Goal: Transaction & Acquisition: Purchase product/service

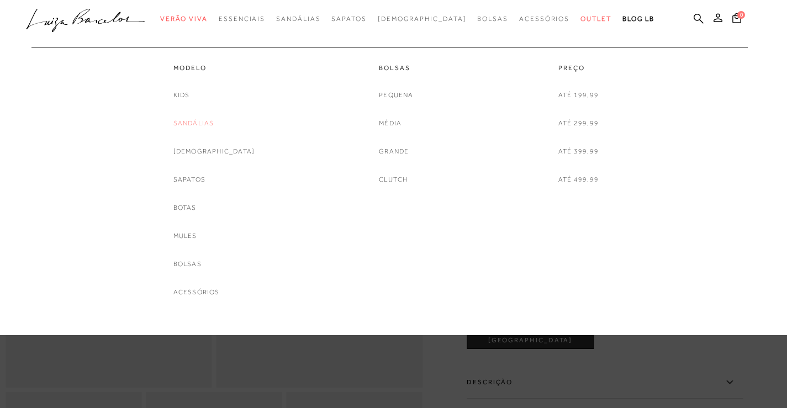
click at [214, 120] on link "Sandálias" at bounding box center [193, 124] width 41 height 12
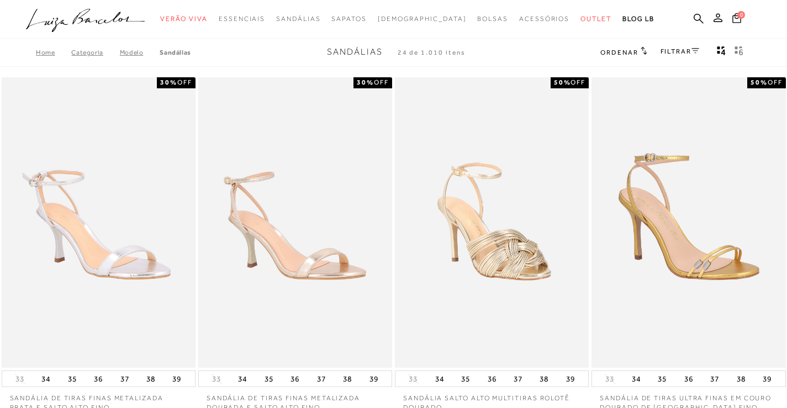
click at [695, 54] on link "FILTRAR" at bounding box center [679, 51] width 39 height 8
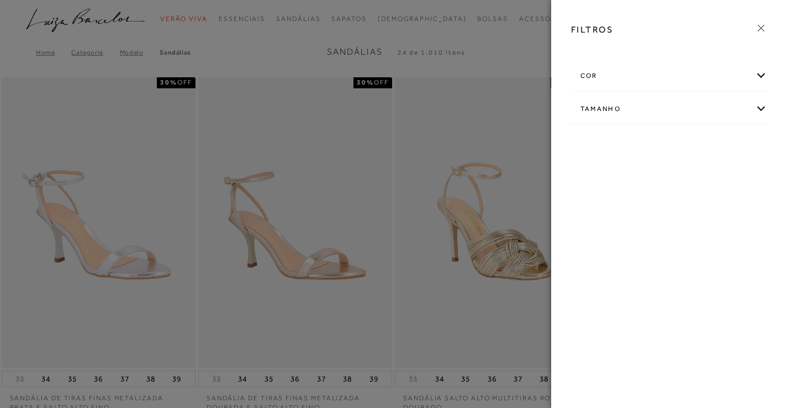
click at [690, 102] on div "Tamanho" at bounding box center [668, 108] width 195 height 29
click at [688, 77] on div "cor" at bounding box center [668, 75] width 195 height 29
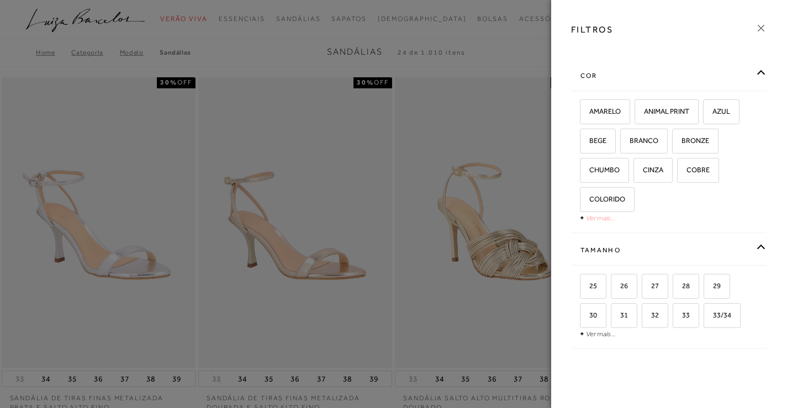
click at [591, 216] on link "Ver mais..." at bounding box center [601, 218] width 30 height 8
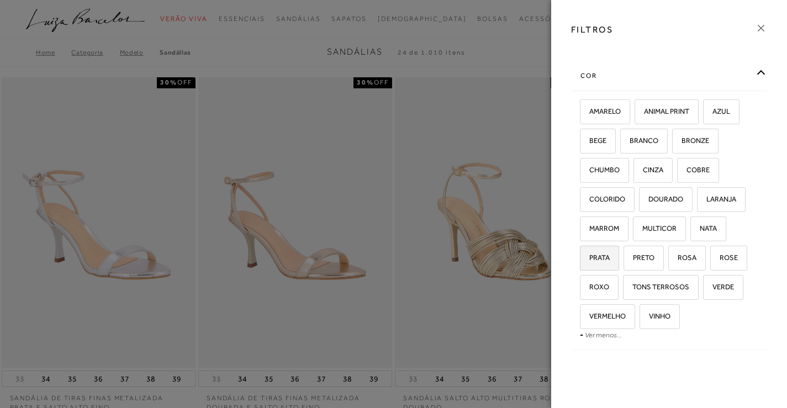
click at [592, 261] on span "PRATA" at bounding box center [595, 257] width 29 height 8
click at [589, 261] on input "PRATA" at bounding box center [583, 259] width 11 height 11
checkbox input "true"
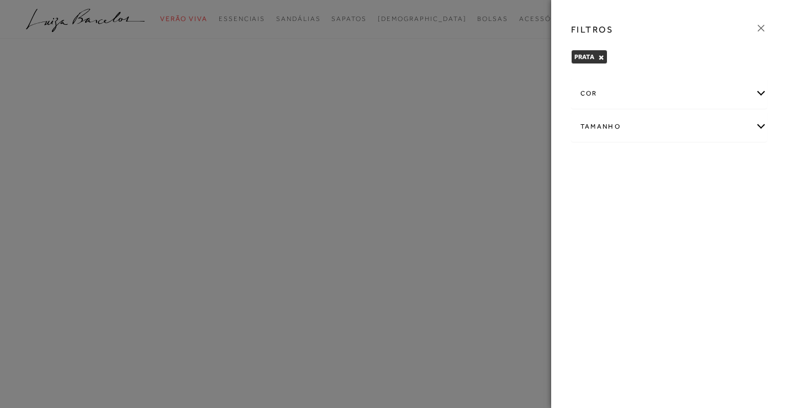
click at [671, 123] on div "Tamanho" at bounding box center [668, 126] width 195 height 29
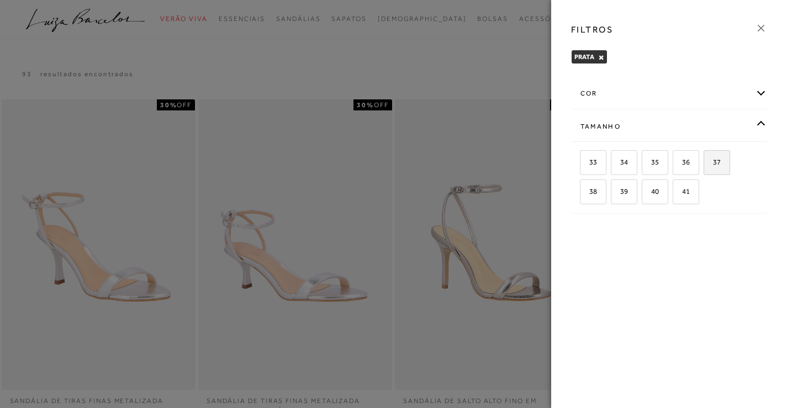
click at [708, 165] on span "37" at bounding box center [712, 162] width 16 height 8
click at [708, 165] on input "37" at bounding box center [707, 163] width 11 height 11
checkbox input "true"
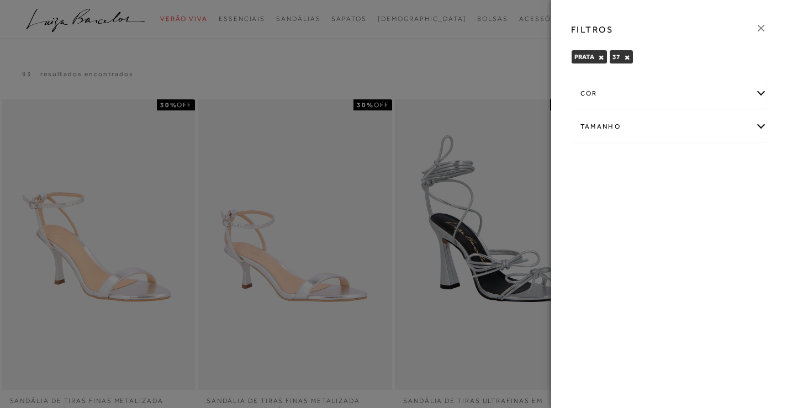
click at [763, 25] on icon at bounding box center [761, 28] width 12 height 12
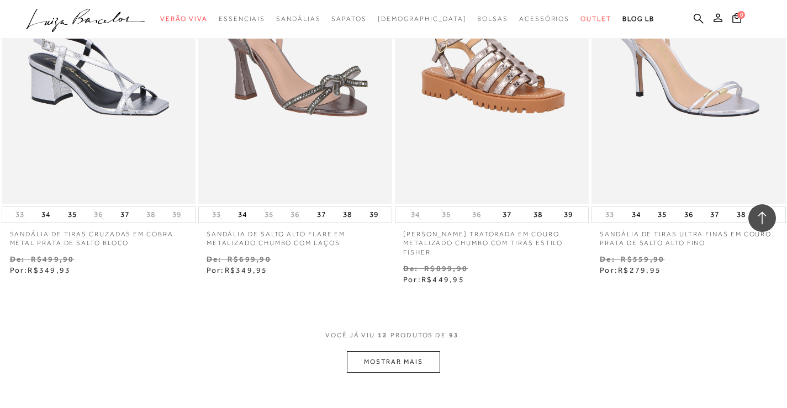
scroll to position [939, 0]
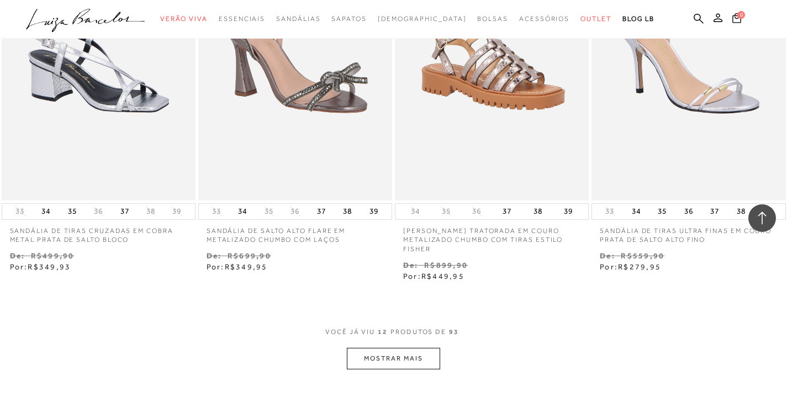
click at [425, 359] on button "MOSTRAR MAIS" at bounding box center [393, 359] width 93 height 22
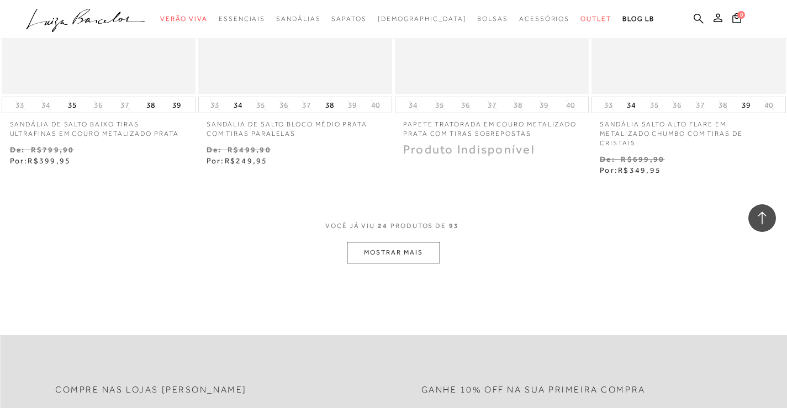
scroll to position [2319, 0]
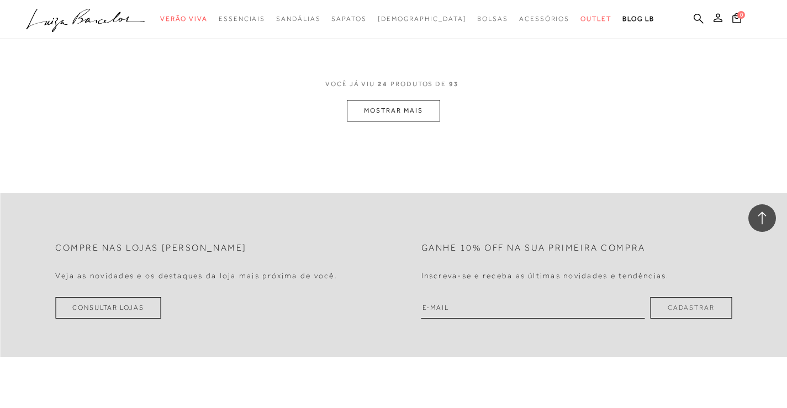
click at [367, 113] on button "MOSTRAR MAIS" at bounding box center [393, 111] width 93 height 22
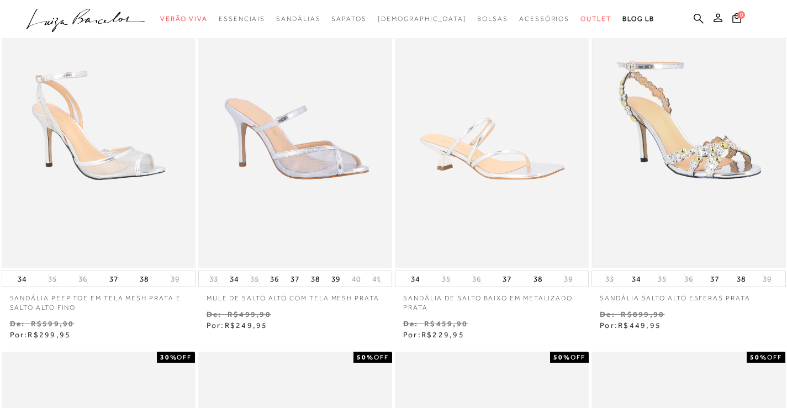
scroll to position [497, 0]
click at [704, 186] on img at bounding box center [688, 122] width 192 height 288
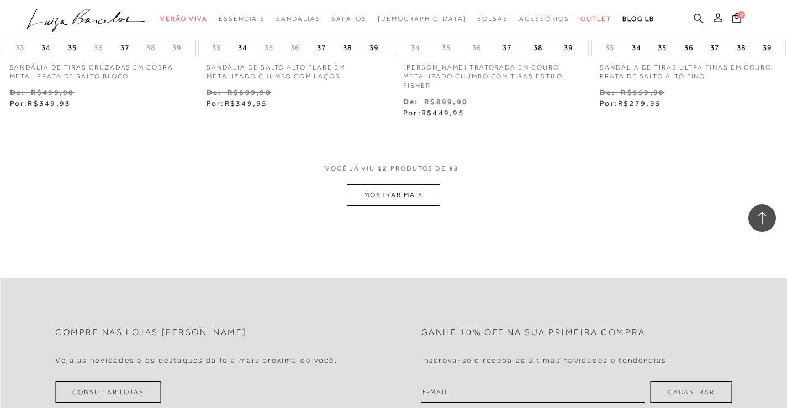
scroll to position [1104, 0]
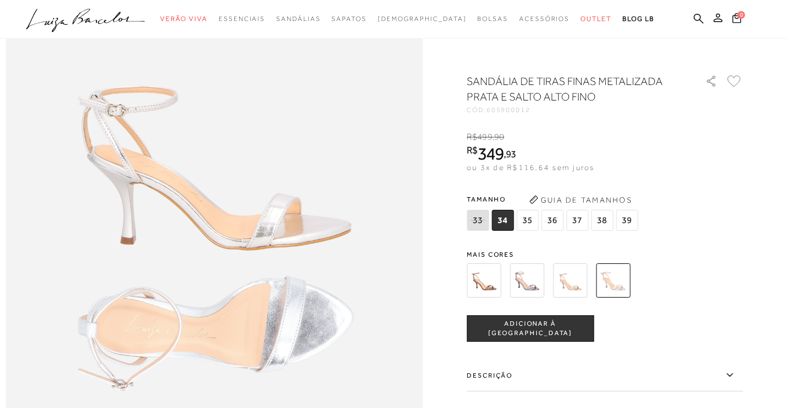
scroll to position [828, 0]
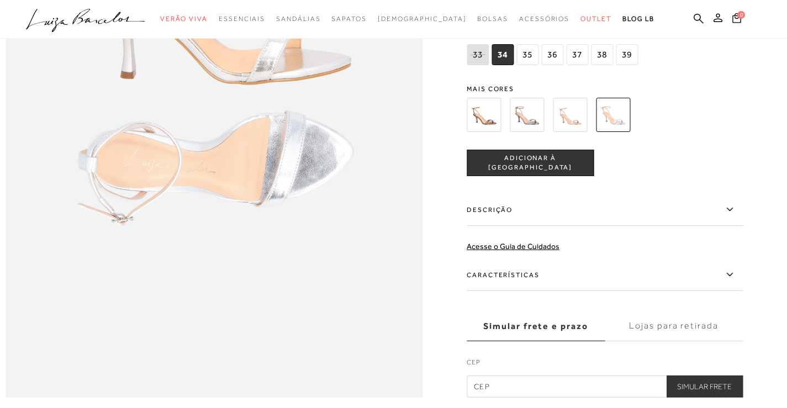
click at [606, 226] on label "Descrição" at bounding box center [605, 210] width 276 height 32
click at [0, 0] on input "Descrição" at bounding box center [0, 0] width 0 height 0
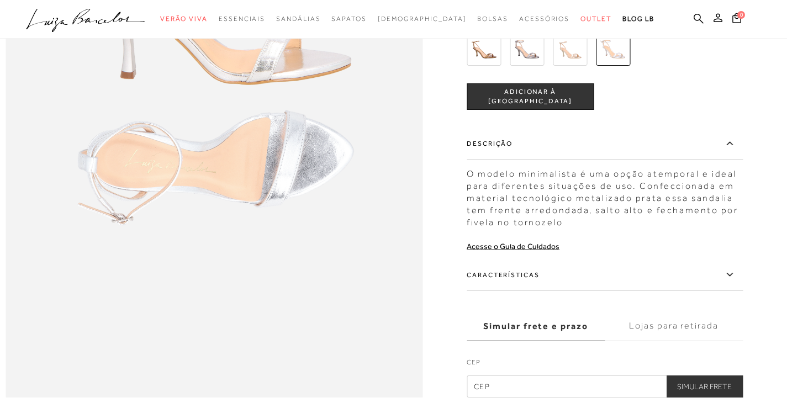
click at [674, 160] on label "Descrição" at bounding box center [605, 144] width 276 height 32
click at [0, 0] on input "Descrição" at bounding box center [0, 0] width 0 height 0
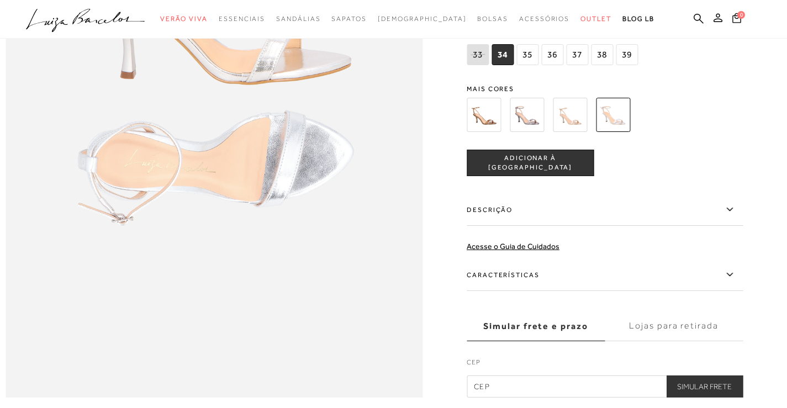
click at [630, 288] on label "Características" at bounding box center [605, 275] width 276 height 32
click at [0, 0] on input "Características" at bounding box center [0, 0] width 0 height 0
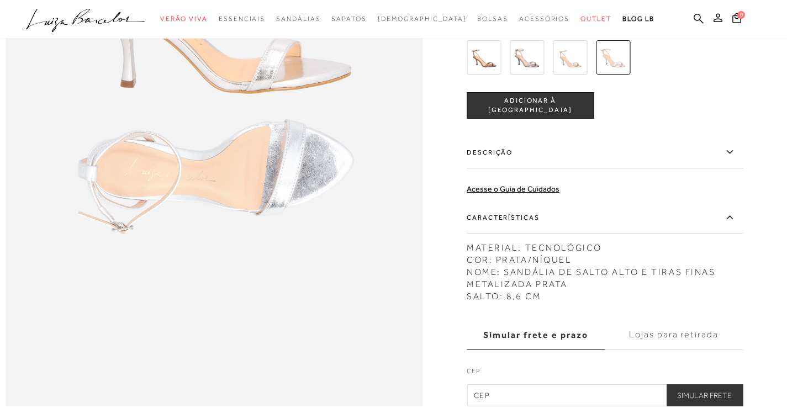
scroll to position [718, 0]
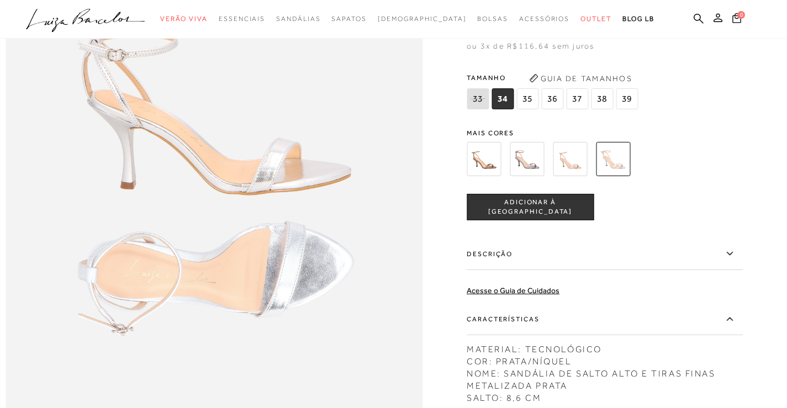
click at [563, 270] on label "Descrição" at bounding box center [605, 254] width 276 height 32
click at [0, 0] on input "Descrição" at bounding box center [0, 0] width 0 height 0
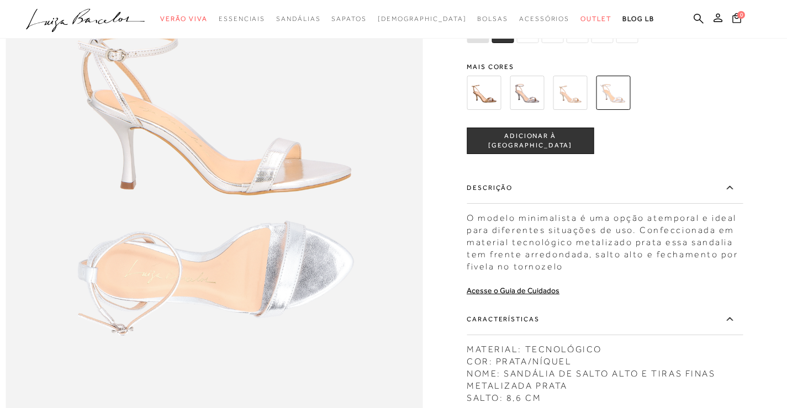
click at [616, 204] on label "Descrição" at bounding box center [605, 188] width 276 height 32
click at [0, 0] on input "Descrição" at bounding box center [0, 0] width 0 height 0
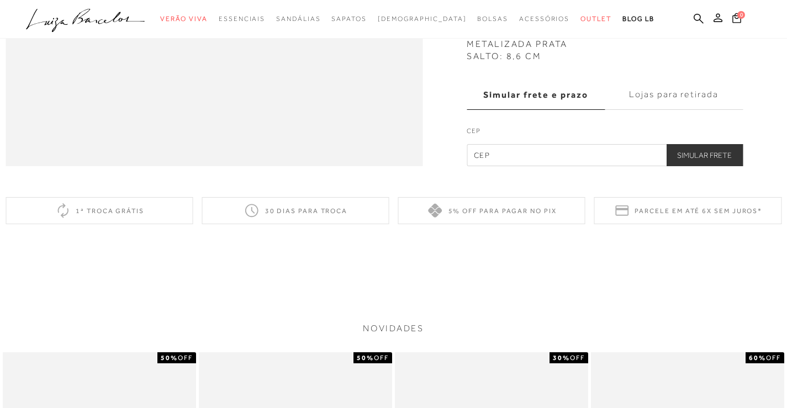
scroll to position [1049, 0]
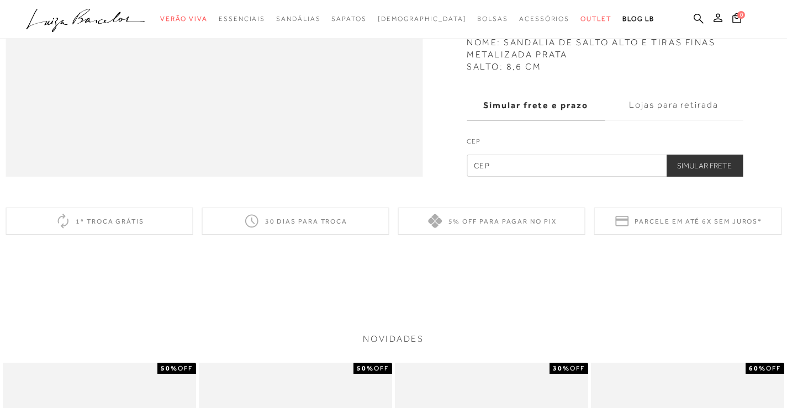
click at [500, 177] on input "text" at bounding box center [605, 166] width 276 height 22
type input "78118-114"
click at [697, 177] on button "Simular Frete" at bounding box center [704, 166] width 77 height 22
click at [706, 177] on button "Simular Frete" at bounding box center [704, 166] width 77 height 22
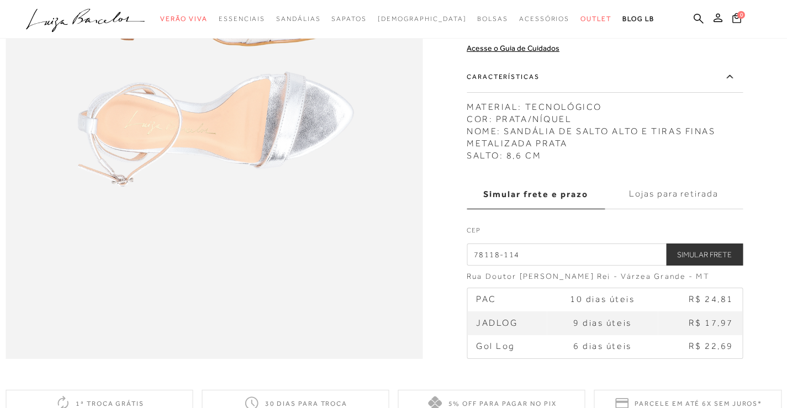
scroll to position [692, 0]
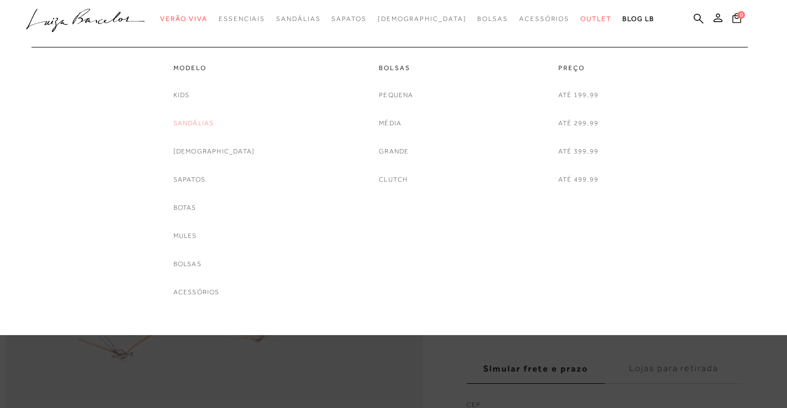
click at [213, 125] on link "Sandálias" at bounding box center [193, 124] width 41 height 12
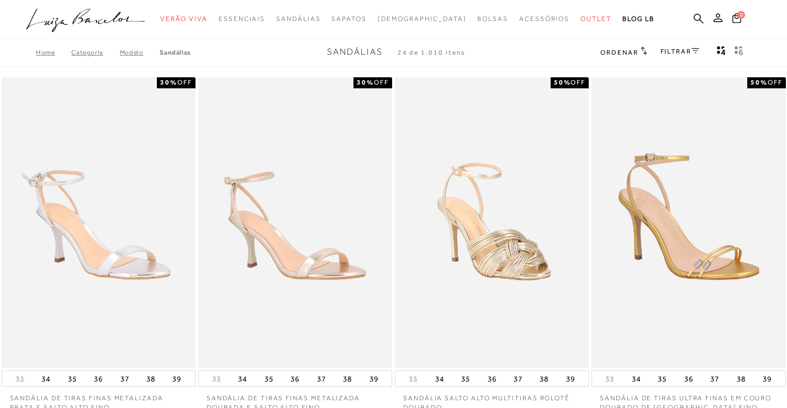
click at [686, 48] on link "FILTRAR" at bounding box center [679, 51] width 39 height 8
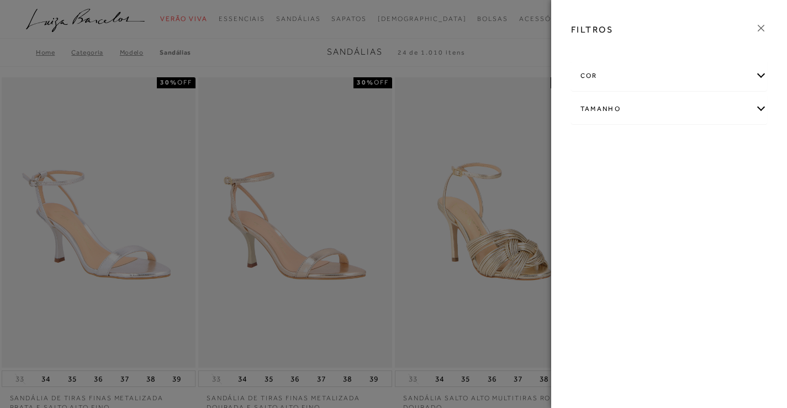
click at [686, 75] on div "cor" at bounding box center [668, 75] width 195 height 29
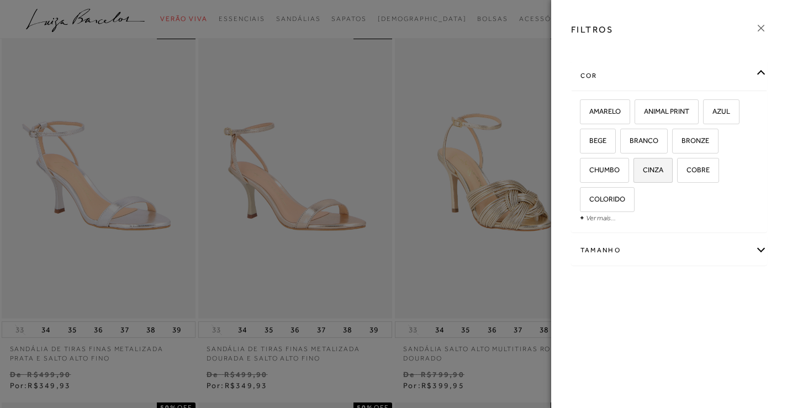
scroll to position [110, 0]
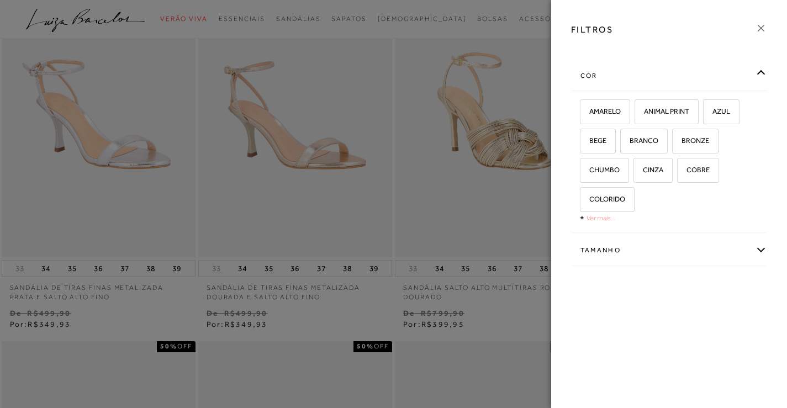
click at [591, 218] on link "Ver mais..." at bounding box center [601, 218] width 30 height 8
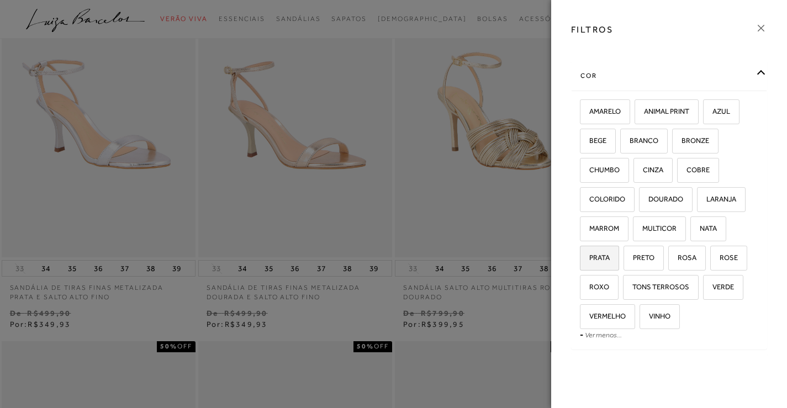
click at [612, 260] on label "PRATA" at bounding box center [599, 258] width 38 height 24
click at [589, 260] on input "PRATA" at bounding box center [583, 259] width 11 height 11
checkbox input "true"
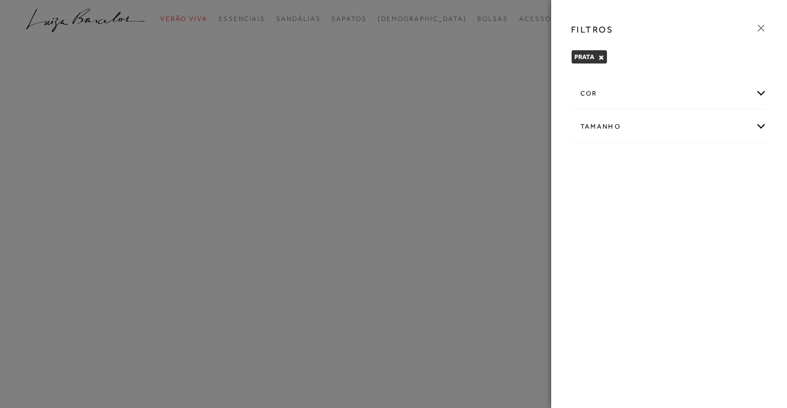
click at [682, 126] on div "Tamanho" at bounding box center [668, 126] width 195 height 29
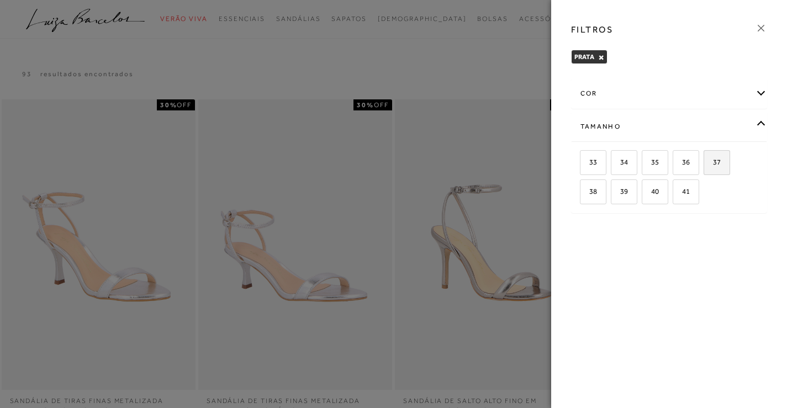
click at [706, 165] on span "37" at bounding box center [712, 162] width 16 height 8
click at [706, 165] on input "37" at bounding box center [707, 163] width 11 height 11
checkbox input "true"
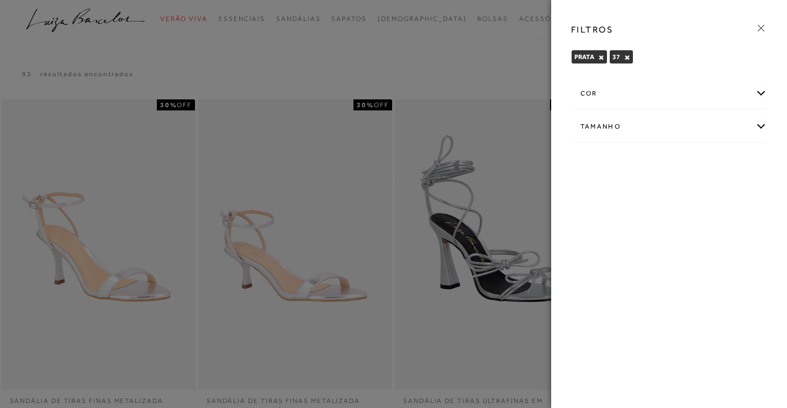
click at [760, 29] on icon at bounding box center [761, 28] width 12 height 12
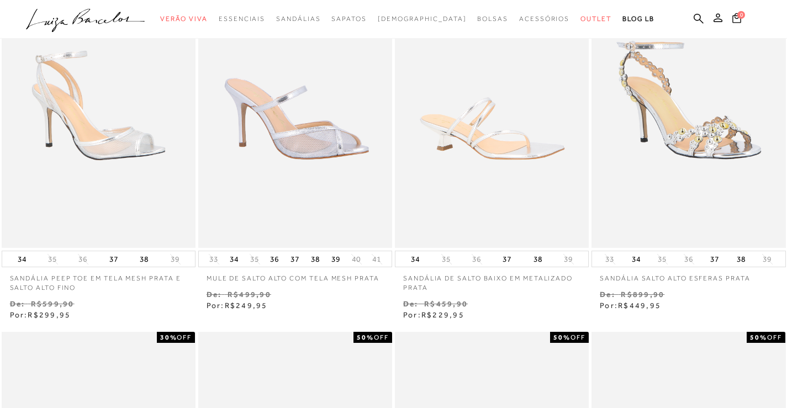
scroll to position [552, 0]
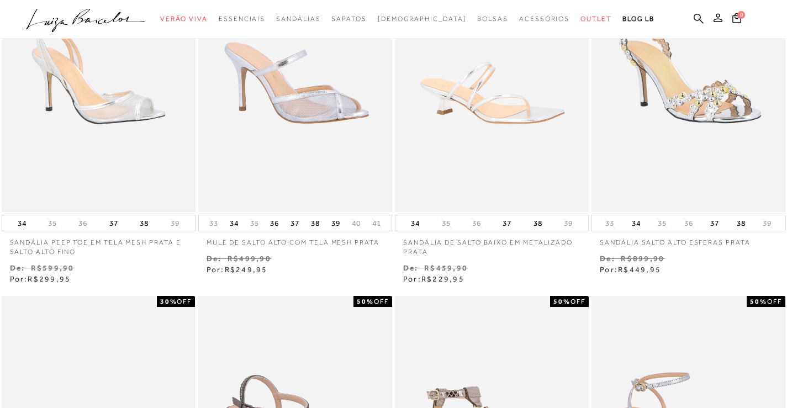
click at [124, 95] on img at bounding box center [99, 67] width 192 height 288
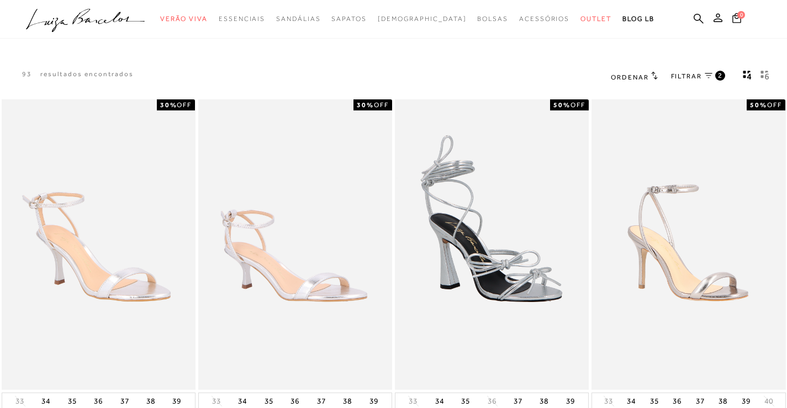
click at [711, 70] on div "FILTRAR 2" at bounding box center [698, 77] width 54 height 14
click at [704, 74] on icon at bounding box center [708, 76] width 8 height 6
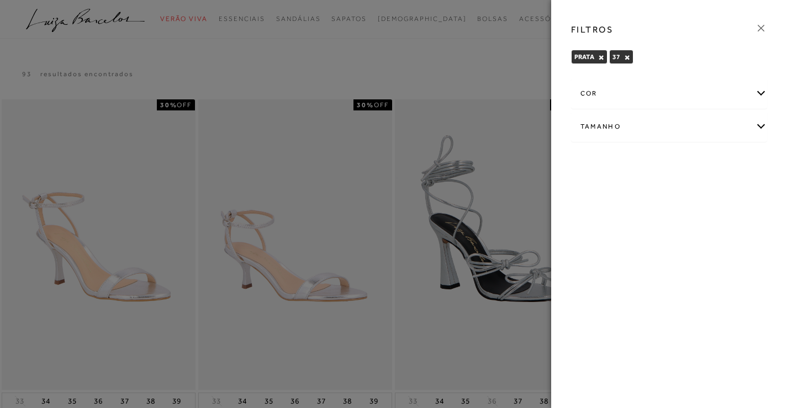
click at [601, 58] on button "×" at bounding box center [601, 58] width 6 height 8
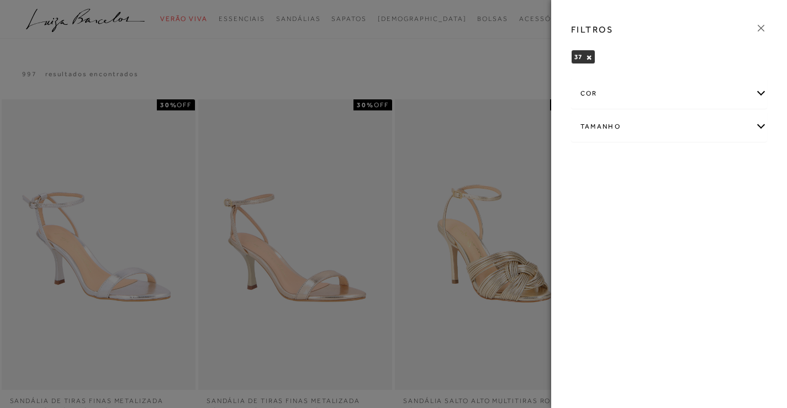
click at [590, 59] on button "×" at bounding box center [589, 58] width 6 height 8
click at [648, 80] on div "cor" at bounding box center [668, 75] width 195 height 29
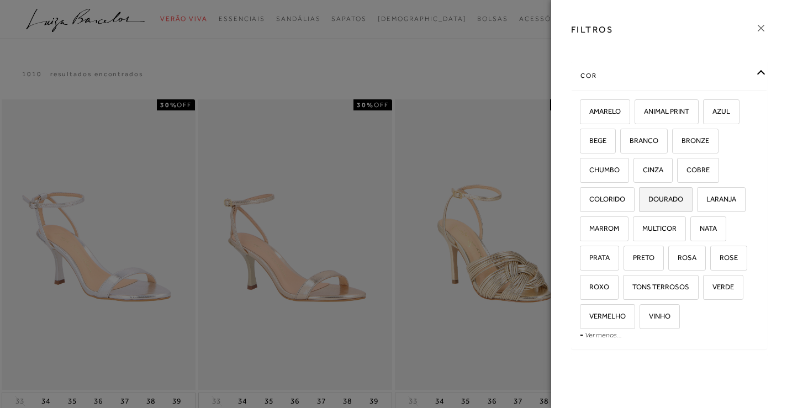
click at [674, 195] on span "DOURADO" at bounding box center [661, 199] width 43 height 8
click at [648, 195] on input "DOURADO" at bounding box center [642, 200] width 11 height 11
checkbox input "true"
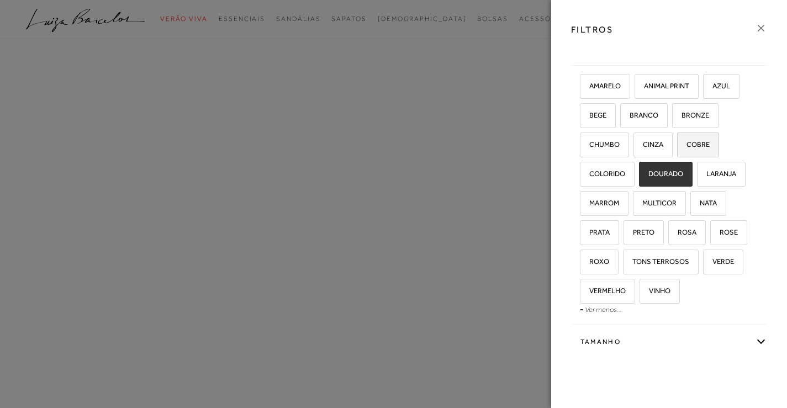
scroll to position [46, 0]
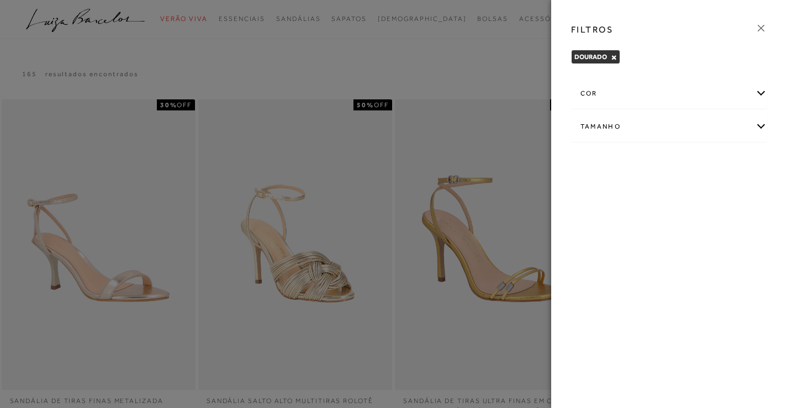
click at [728, 130] on div "Tamanho" at bounding box center [668, 126] width 195 height 29
click at [585, 191] on span "38" at bounding box center [589, 191] width 16 height 8
click at [585, 191] on input "38" at bounding box center [583, 193] width 11 height 11
checkbox input "true"
click at [506, 66] on div at bounding box center [393, 204] width 787 height 408
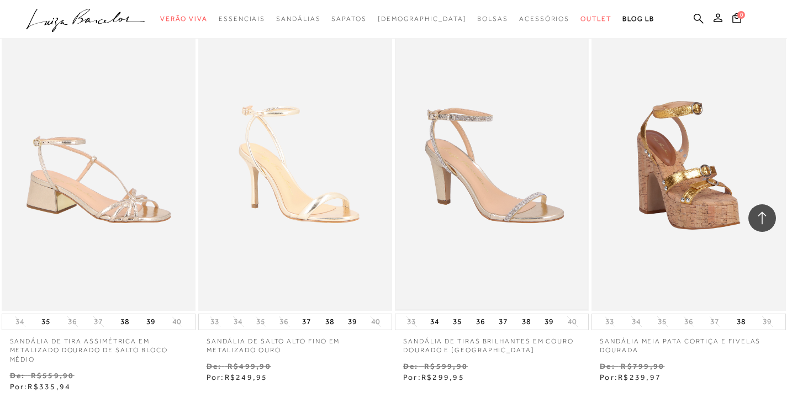
scroll to position [1104, 0]
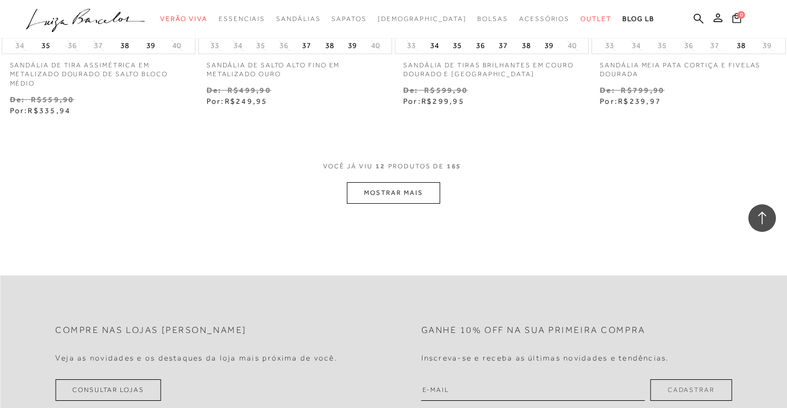
click at [415, 192] on button "MOSTRAR MAIS" at bounding box center [393, 193] width 93 height 22
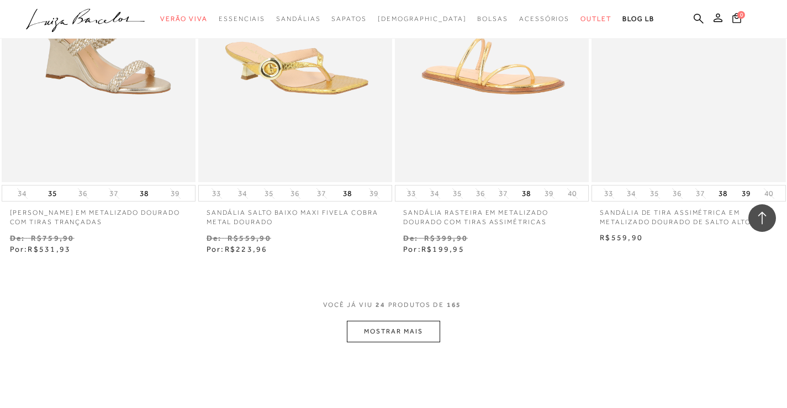
scroll to position [2208, 0]
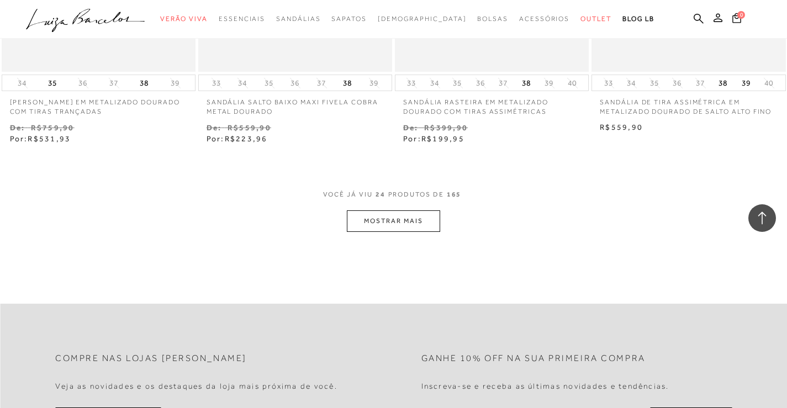
click at [403, 215] on button "MOSTRAR MAIS" at bounding box center [393, 221] width 93 height 22
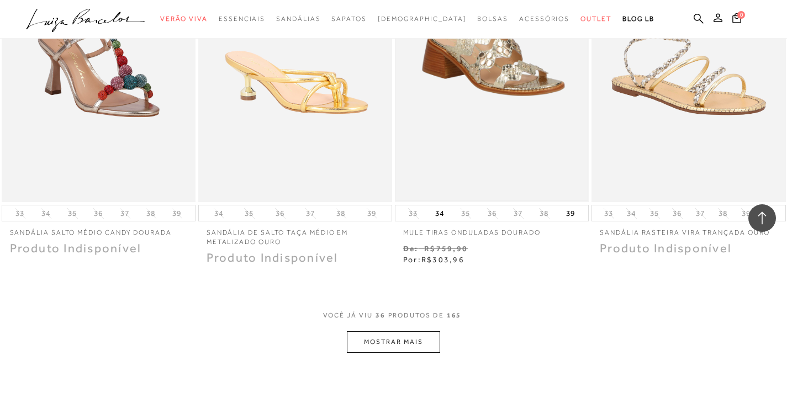
scroll to position [3202, 0]
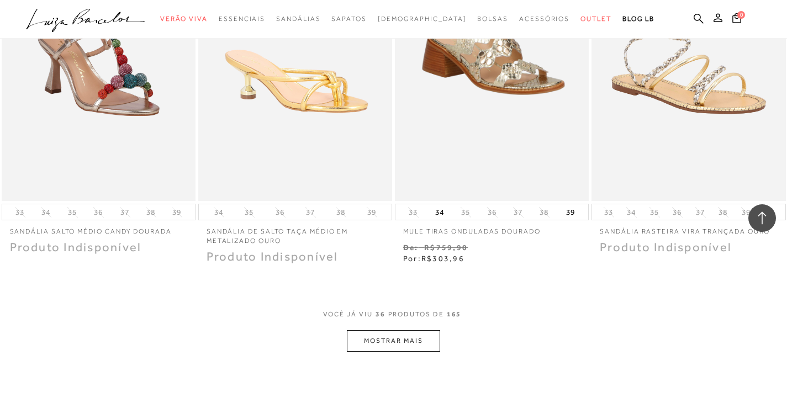
click at [414, 347] on button "MOSTRAR MAIS" at bounding box center [393, 341] width 93 height 22
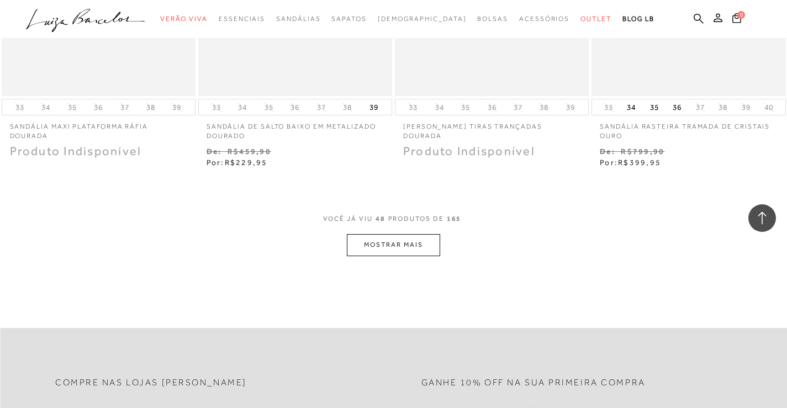
scroll to position [4417, 0]
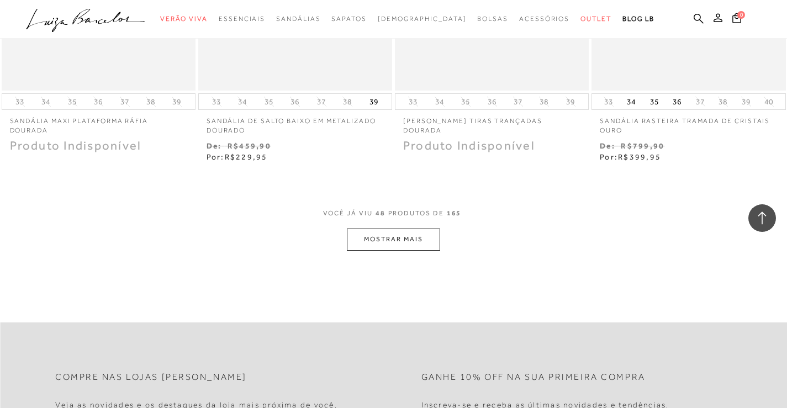
click at [412, 248] on button "MOSTRAR MAIS" at bounding box center [393, 240] width 93 height 22
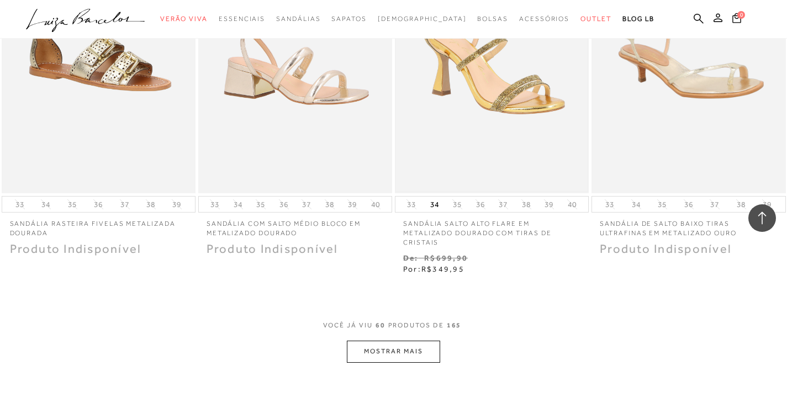
scroll to position [5410, 0]
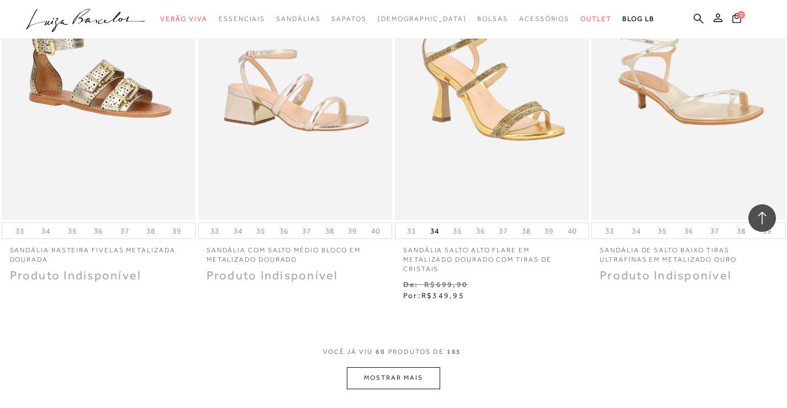
click at [532, 152] on img at bounding box center [492, 74] width 192 height 288
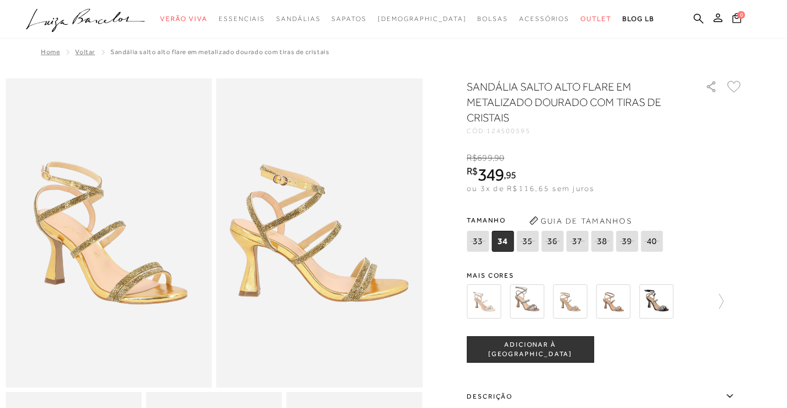
click at [624, 299] on img at bounding box center [613, 301] width 34 height 34
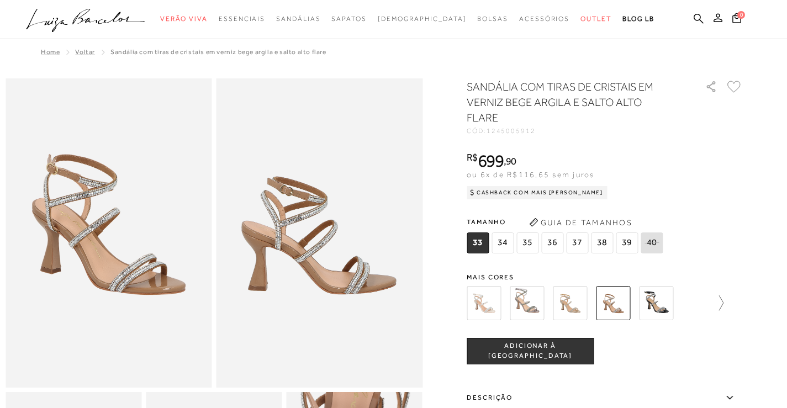
click at [723, 303] on icon at bounding box center [715, 302] width 15 height 15
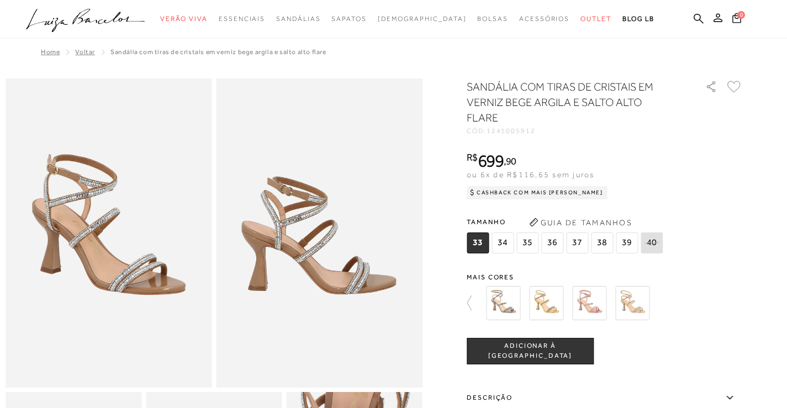
click at [544, 298] on img at bounding box center [546, 303] width 34 height 34
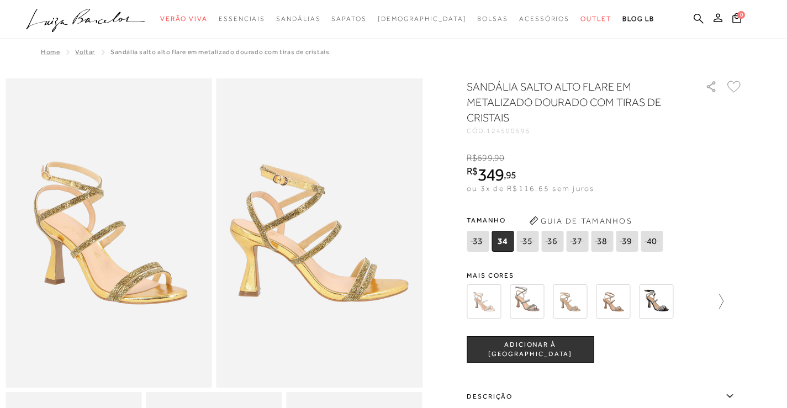
click at [723, 296] on icon at bounding box center [721, 301] width 4 height 15
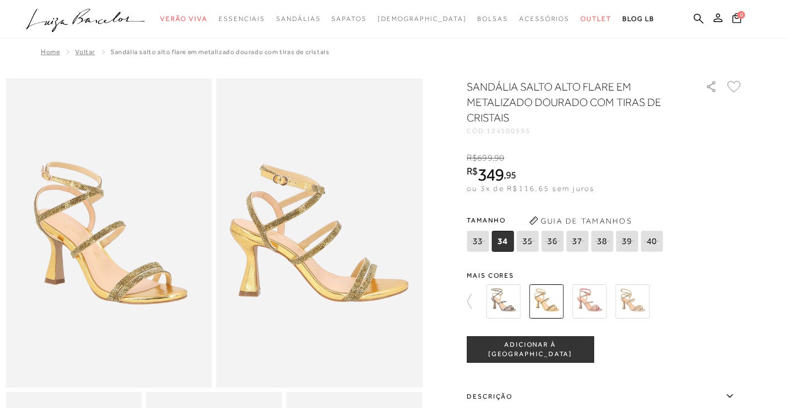
click at [648, 305] on img at bounding box center [632, 301] width 34 height 34
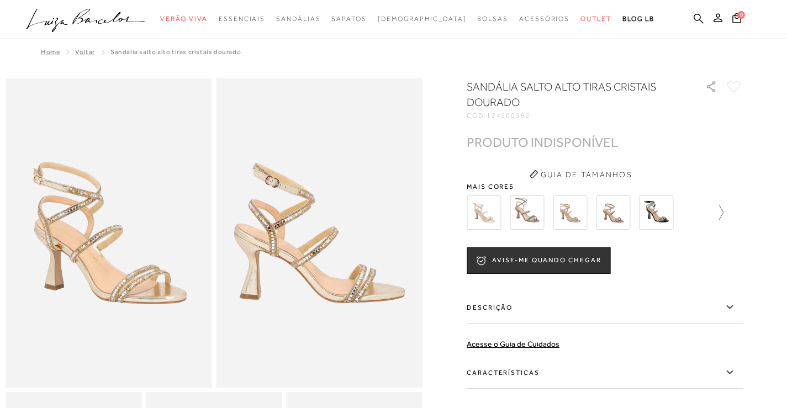
click at [720, 218] on icon at bounding box center [715, 212] width 15 height 15
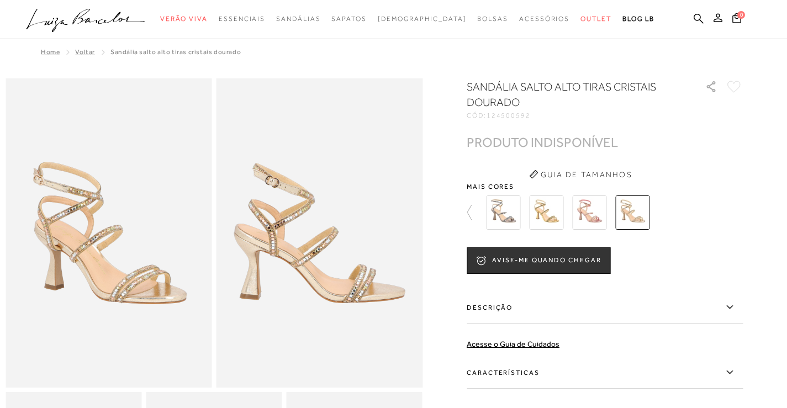
click at [559, 210] on img at bounding box center [546, 212] width 34 height 34
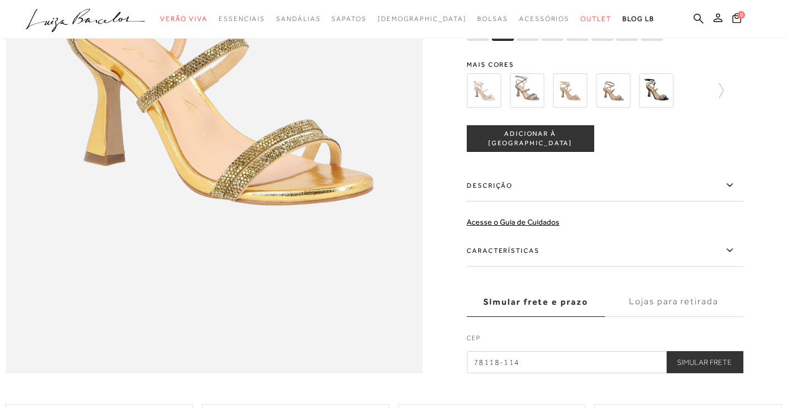
scroll to position [883, 0]
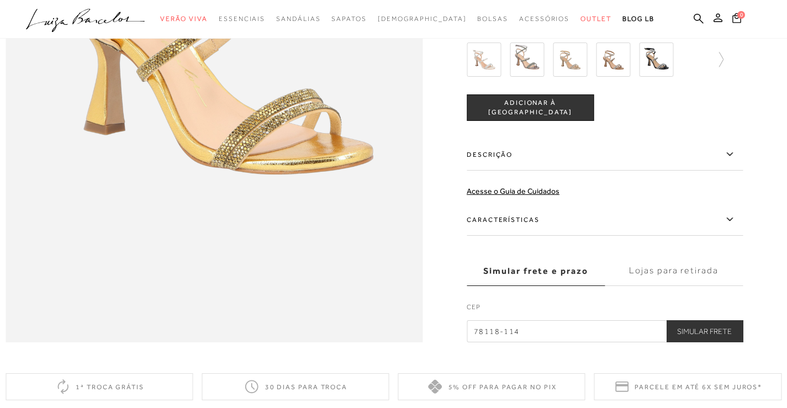
click at [516, 171] on label "Descrição" at bounding box center [605, 155] width 276 height 32
click at [0, 0] on input "Descrição" at bounding box center [0, 0] width 0 height 0
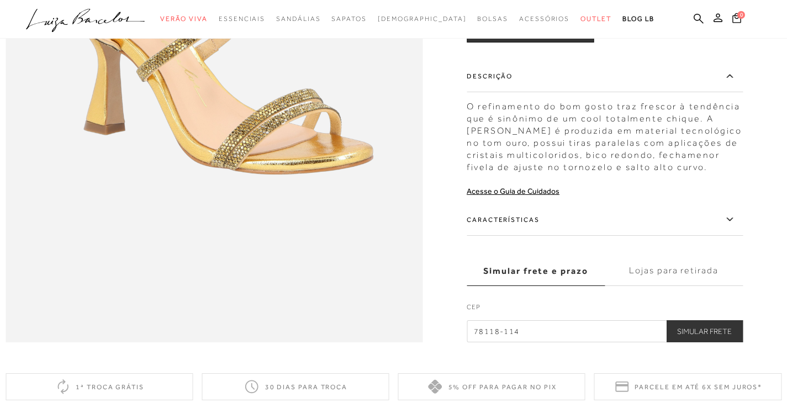
click at [538, 236] on label "Características" at bounding box center [605, 220] width 276 height 32
click at [0, 0] on input "Características" at bounding box center [0, 0] width 0 height 0
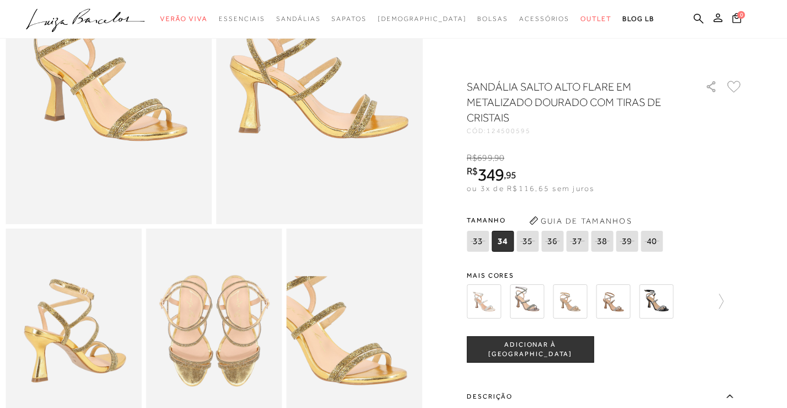
scroll to position [0, 0]
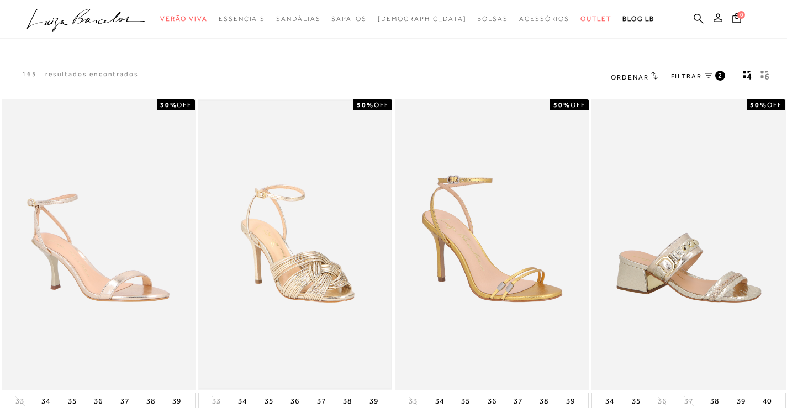
click at [338, 201] on img at bounding box center [295, 245] width 192 height 288
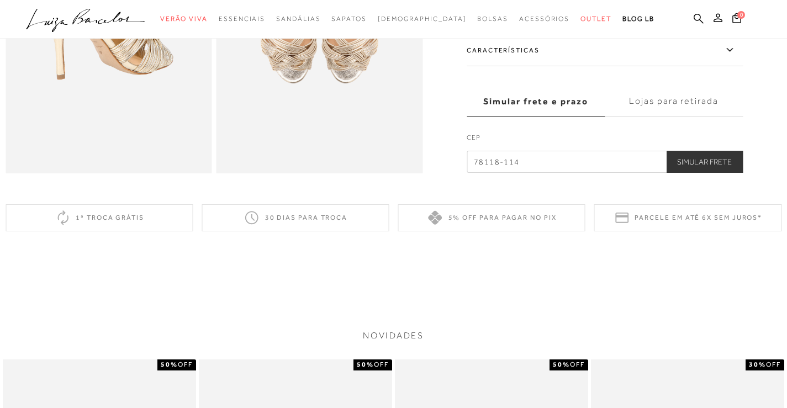
scroll to position [442, 0]
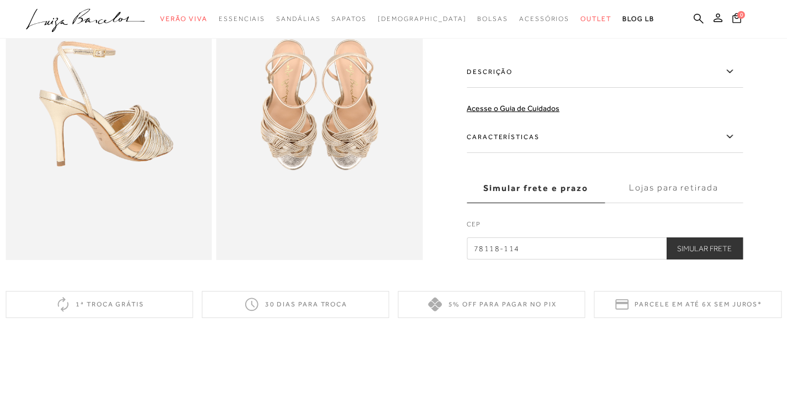
click at [533, 147] on label "Características" at bounding box center [605, 137] width 276 height 32
click at [0, 0] on input "Características" at bounding box center [0, 0] width 0 height 0
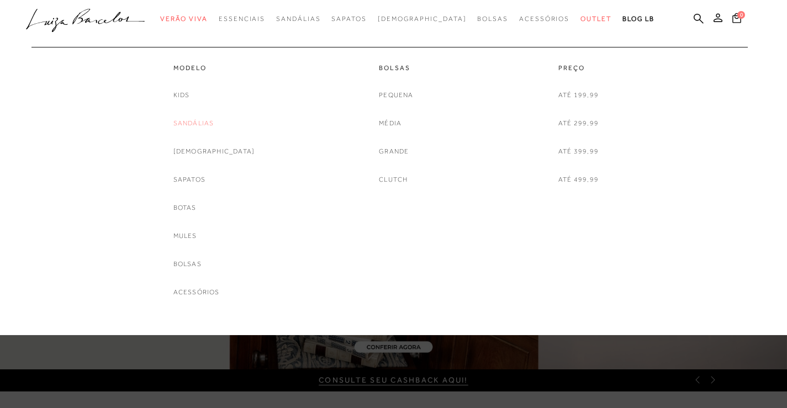
click at [214, 127] on link "Sandálias" at bounding box center [193, 124] width 41 height 12
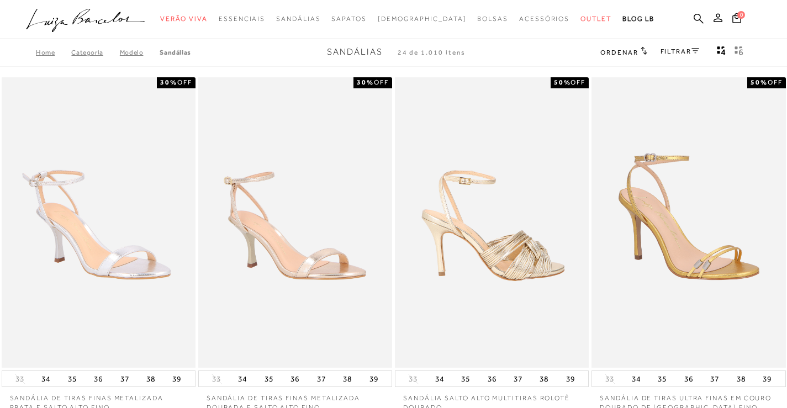
click at [499, 190] on img at bounding box center [492, 222] width 193 height 291
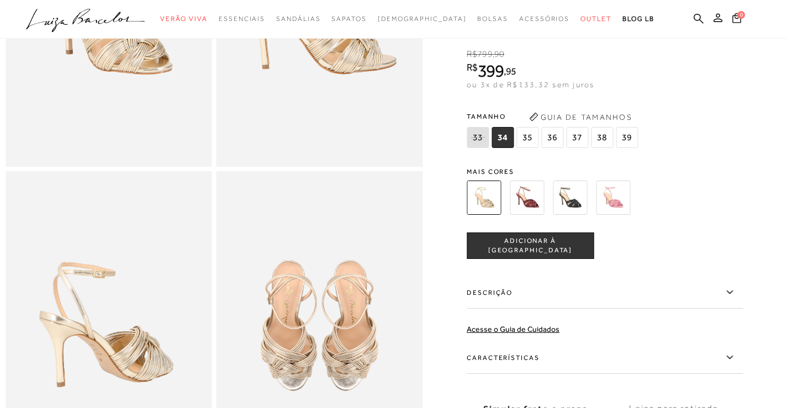
scroll to position [497, 0]
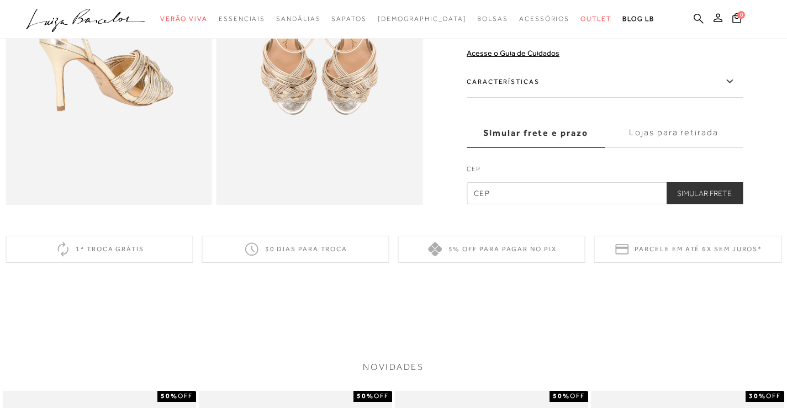
click at [709, 146] on label "Lojas para retirada" at bounding box center [674, 133] width 138 height 30
click at [0, 0] on input "Lojas para retirada" at bounding box center [0, 0] width 0 height 0
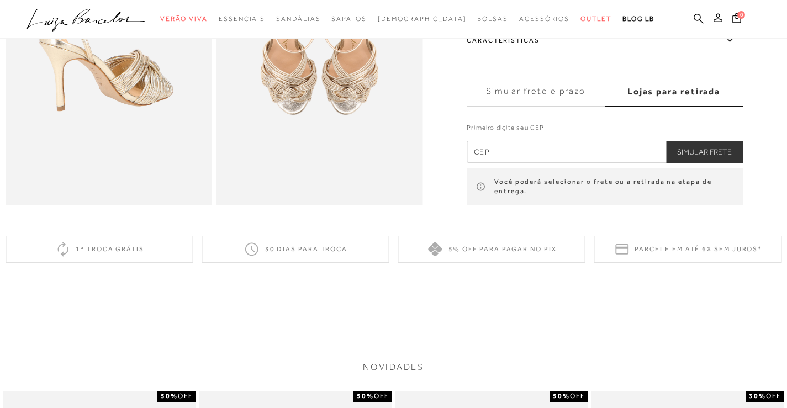
click at [581, 163] on input "text" at bounding box center [605, 152] width 276 height 22
type input "78118-114"
click at [698, 158] on button "Simular Frete" at bounding box center [704, 152] width 77 height 22
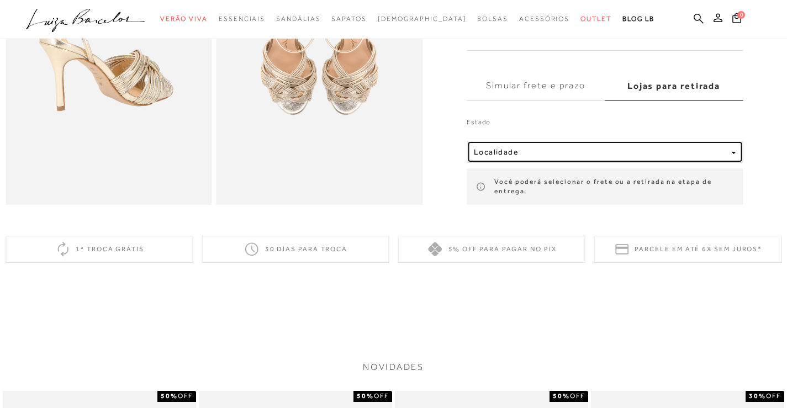
click at [651, 157] on div "Localidade" at bounding box center [600, 151] width 253 height 9
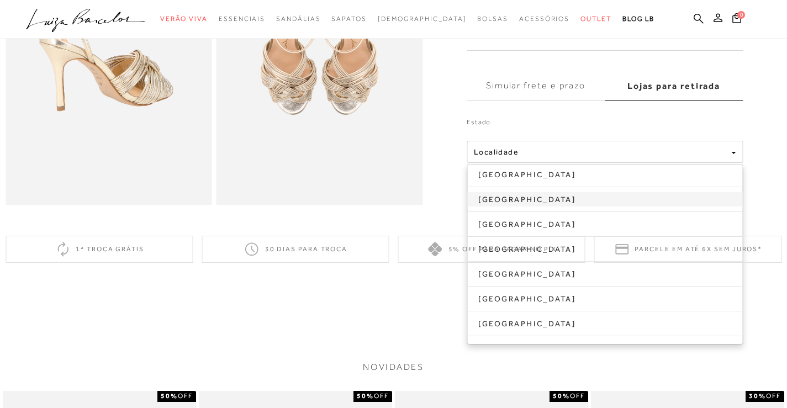
click at [619, 206] on link "Mato Grosso" at bounding box center [604, 199] width 275 height 14
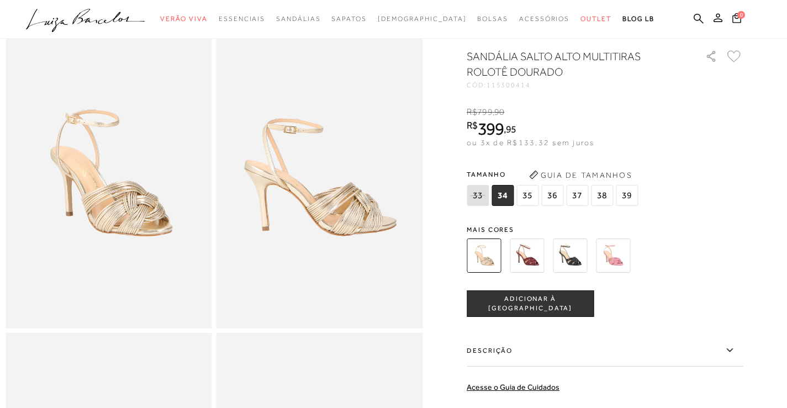
scroll to position [0, 0]
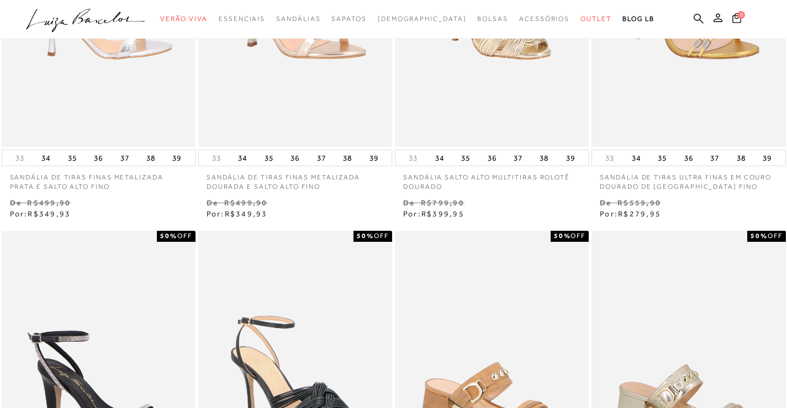
scroll to position [276, 0]
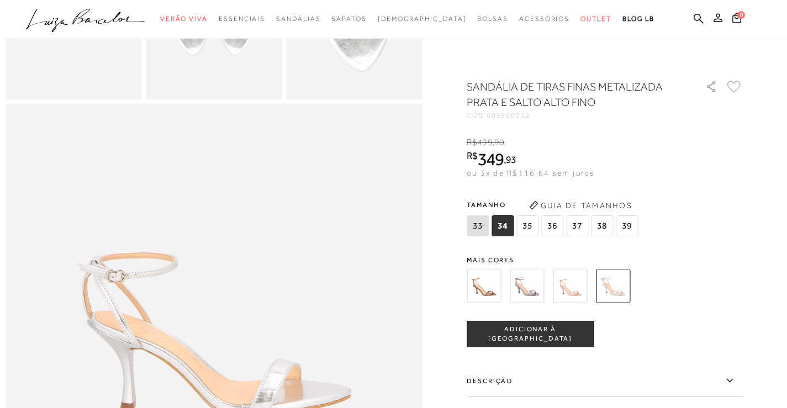
click at [585, 223] on span "37" at bounding box center [577, 225] width 22 height 21
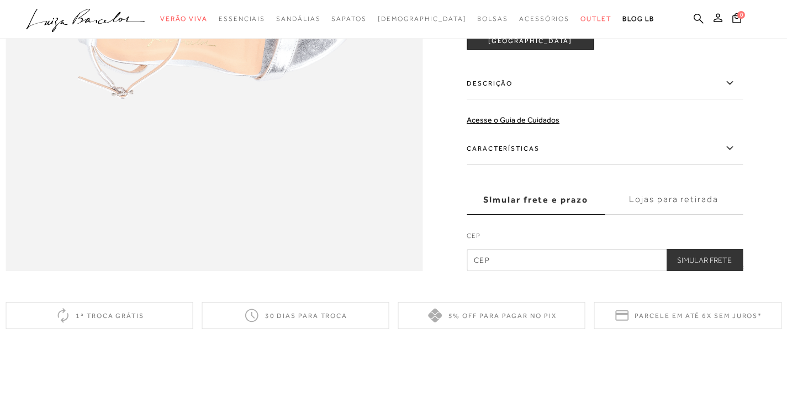
scroll to position [994, 0]
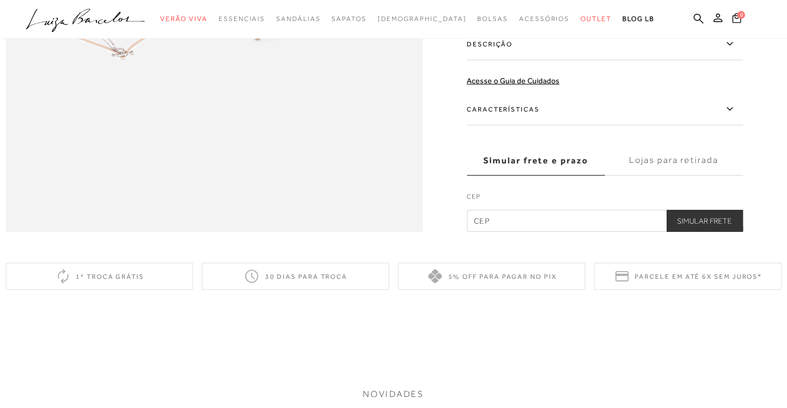
click at [703, 176] on label "Lojas para retirada" at bounding box center [674, 161] width 138 height 30
click at [0, 0] on input "Lojas para retirada" at bounding box center [0, 0] width 0 height 0
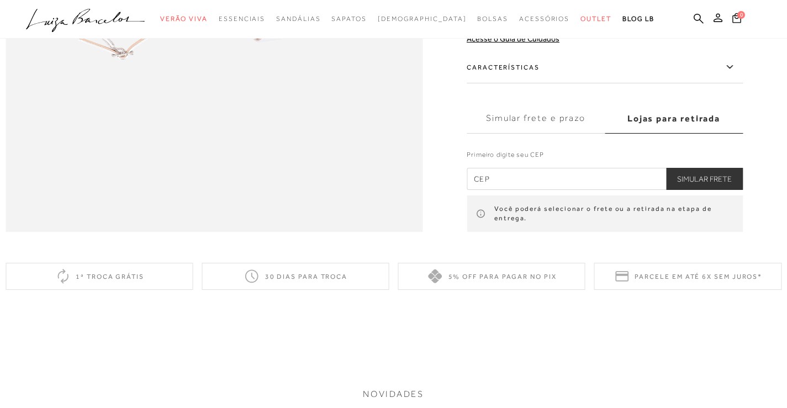
click at [563, 190] on input "text" at bounding box center [605, 179] width 276 height 22
type input "78118-114"
click at [701, 190] on button "Simular Frete" at bounding box center [704, 179] width 77 height 22
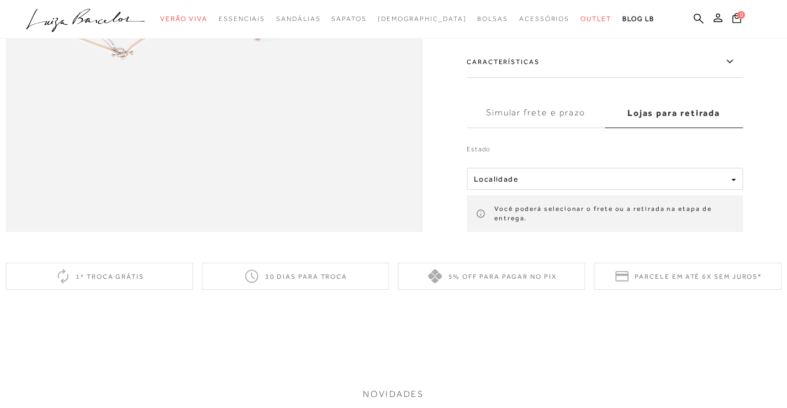
click at [686, 189] on div "Estado Localidade [GEOGRAPHIC_DATA] [GEOGRAPHIC_DATA] [GEOGRAPHIC_DATA] Você po…" at bounding box center [605, 181] width 276 height 101
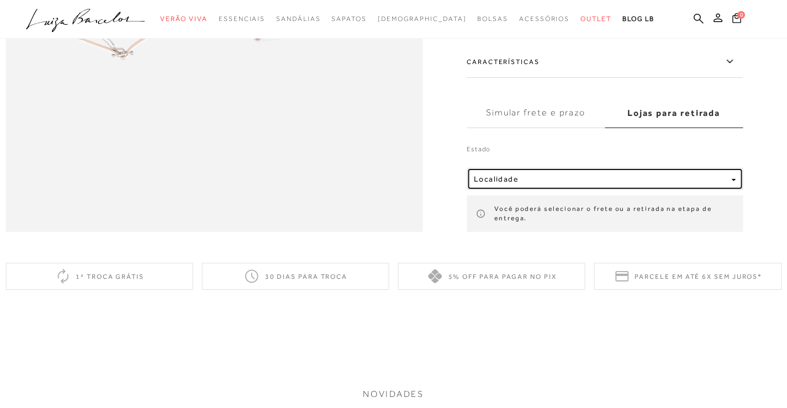
click at [679, 184] on div "Localidade" at bounding box center [600, 178] width 253 height 9
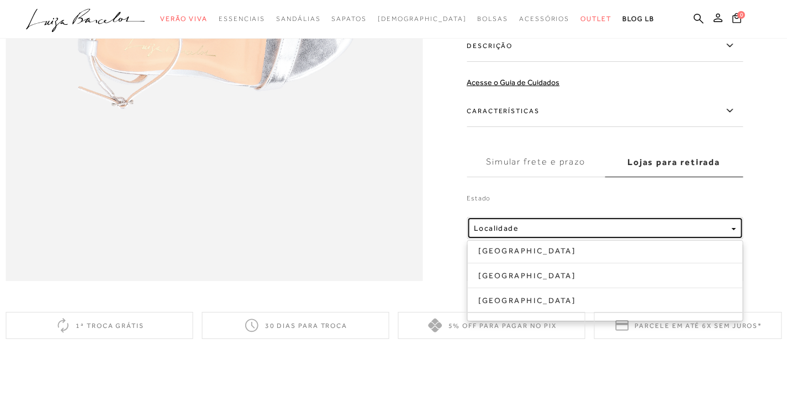
scroll to position [939, 0]
